Goal: Check status: Check status

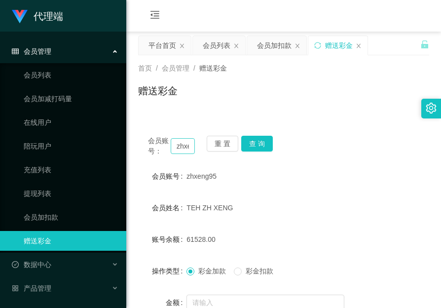
scroll to position [99, 0]
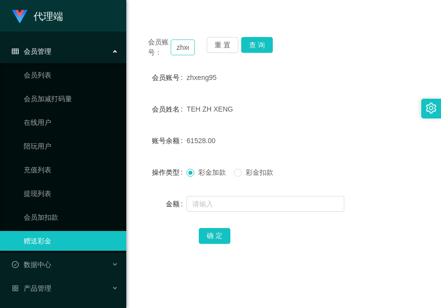
click at [181, 49] on input "zhxeng95" at bounding box center [183, 47] width 24 height 16
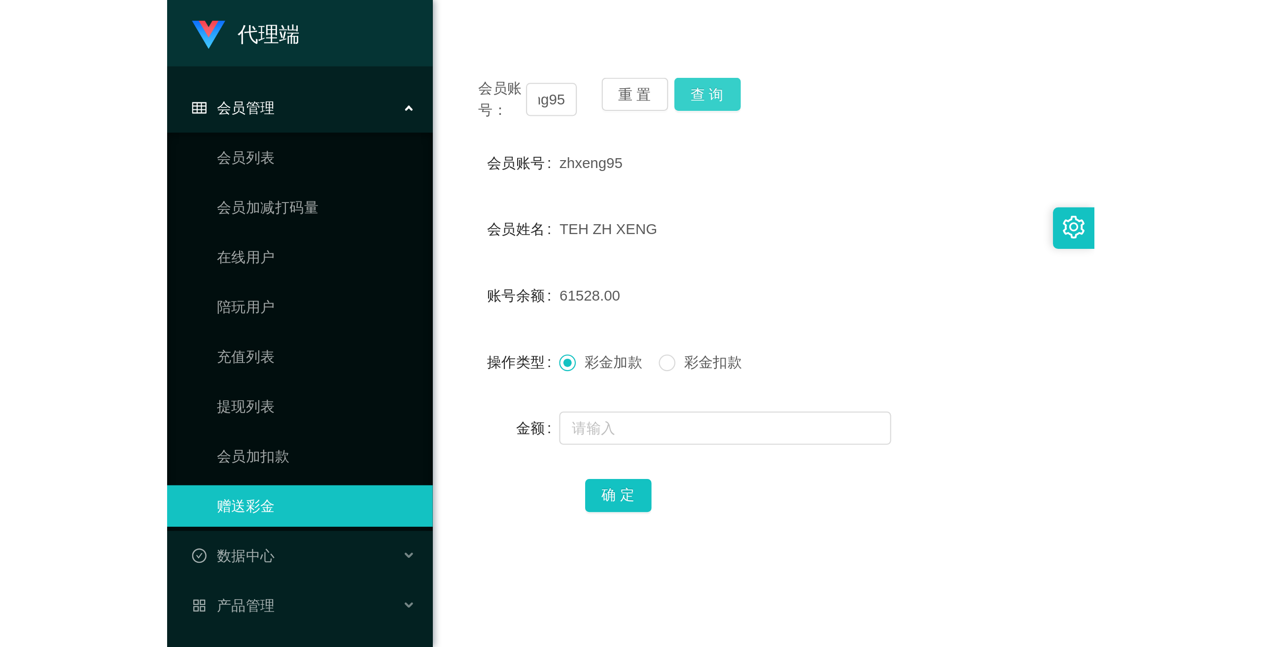
scroll to position [0, 0]
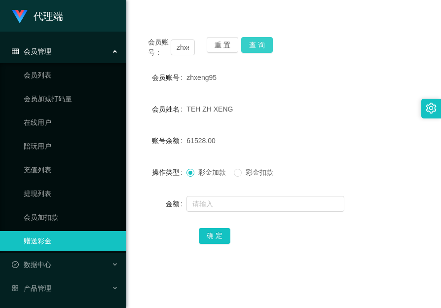
click at [249, 44] on button "查 询" at bounding box center [257, 45] width 32 height 16
click at [37, 193] on link "提现列表" at bounding box center [71, 193] width 95 height 20
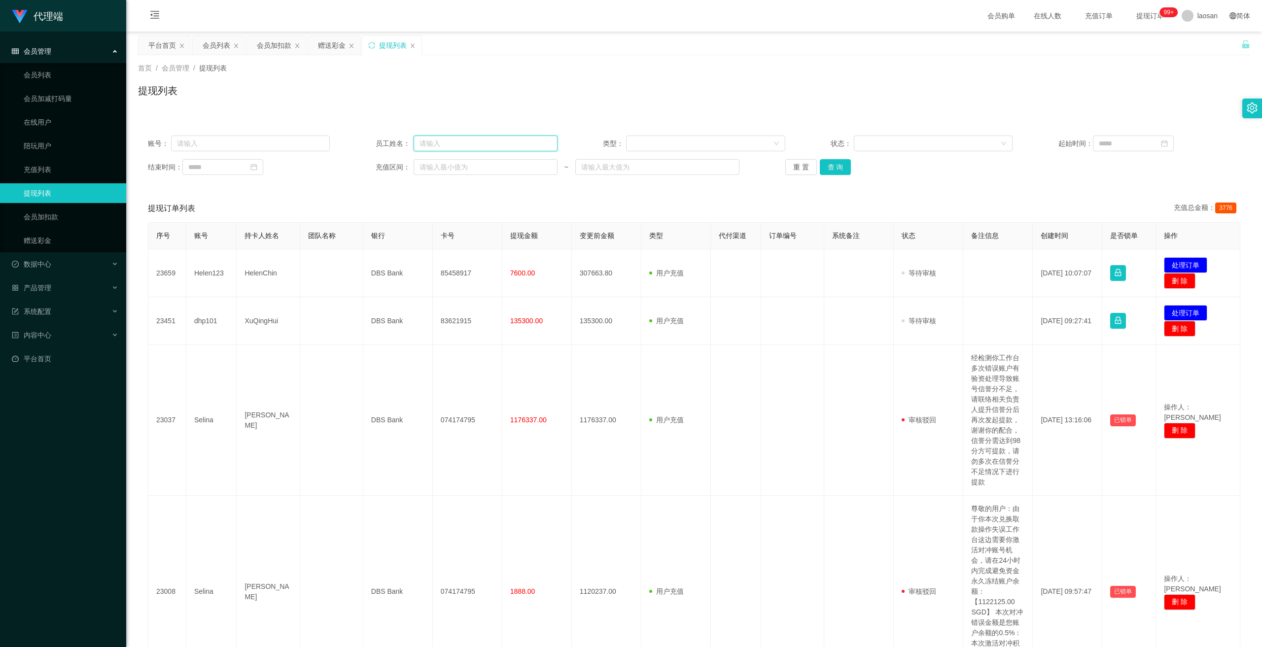
click at [440, 146] on input "text" at bounding box center [486, 144] width 144 height 16
click at [262, 144] on input "text" at bounding box center [250, 144] width 159 height 16
paste input "zhxeng95"
type input "zhxeng95"
click at [440, 169] on button "查 询" at bounding box center [836, 167] width 32 height 16
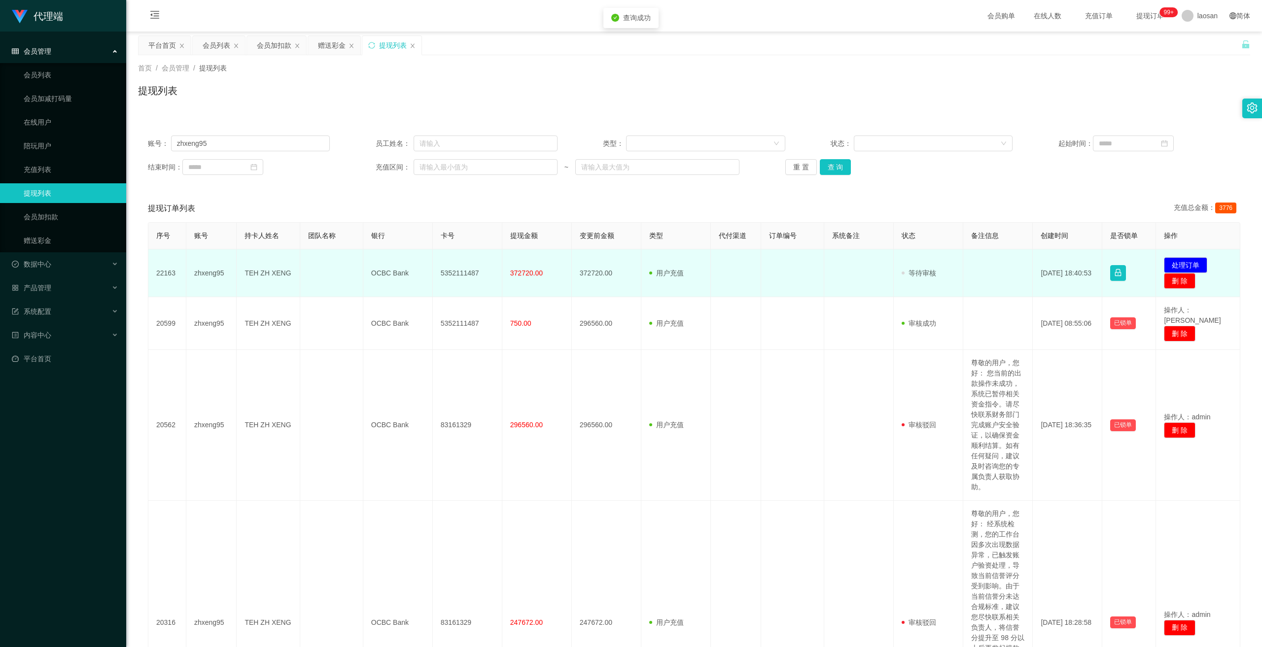
click at [440, 272] on span "372720.00" at bounding box center [526, 273] width 33 height 8
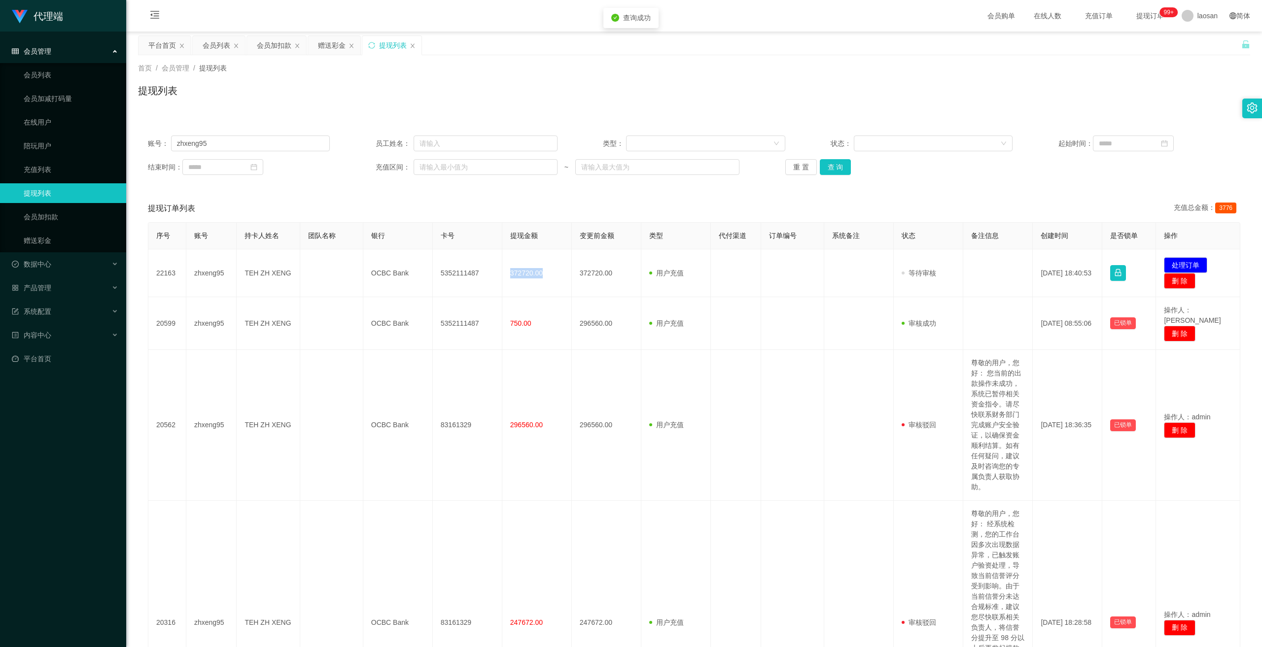
copy span "372720.00"
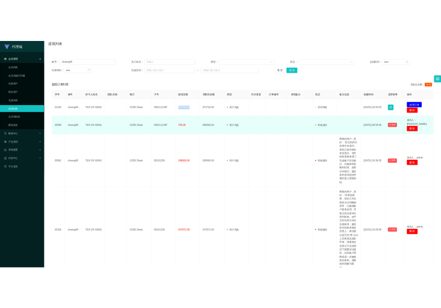
scroll to position [49, 0]
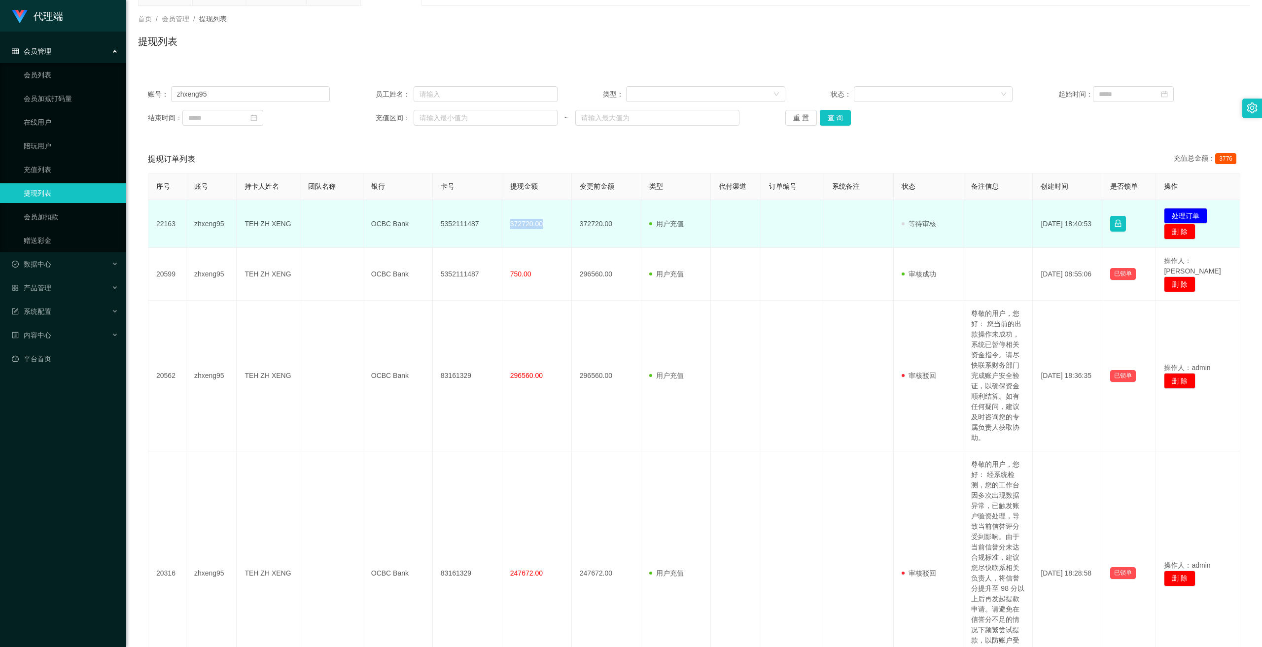
click at [440, 223] on span "372720.00" at bounding box center [526, 224] width 33 height 8
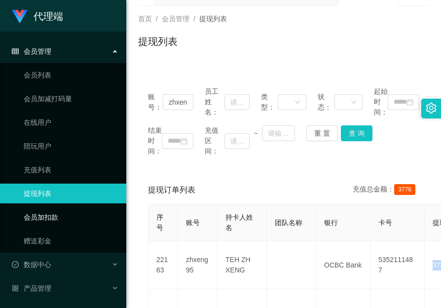
click at [42, 221] on link "会员加扣款" at bounding box center [71, 217] width 95 height 20
